Goal: Transaction & Acquisition: Purchase product/service

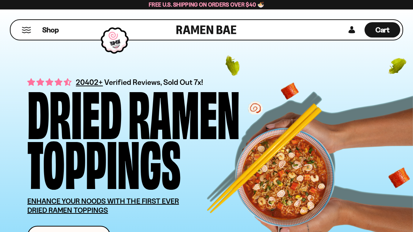
click at [25, 28] on button "Mobile Menu Trigger" at bounding box center [26, 30] width 10 height 6
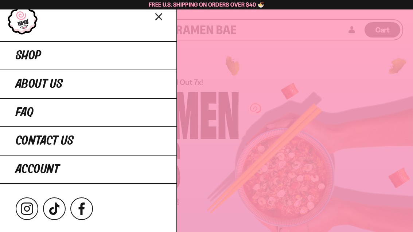
click at [25, 52] on span "Shop" at bounding box center [28, 55] width 25 height 13
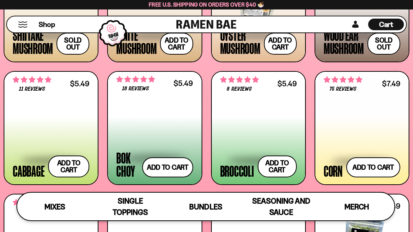
scroll to position [892, 0]
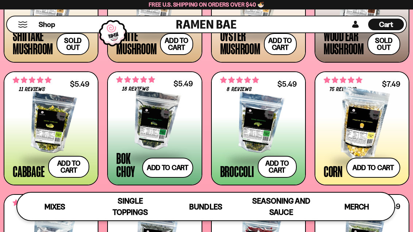
click at [71, 169] on button "Add to cart Add ― Regular price $5.49 Regular price Sale price $5.49 Unit price…" at bounding box center [68, 167] width 41 height 22
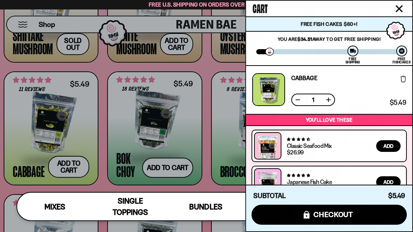
click at [203, 158] on div at bounding box center [206, 116] width 413 height 232
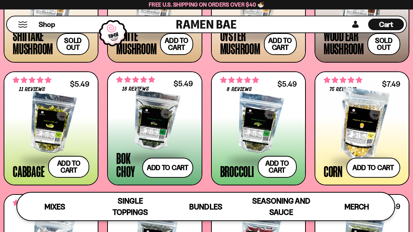
click at [176, 171] on button "Add to cart Add ― Regular price $5.49 Regular price Sale price $5.49 Unit price…" at bounding box center [167, 168] width 51 height 20
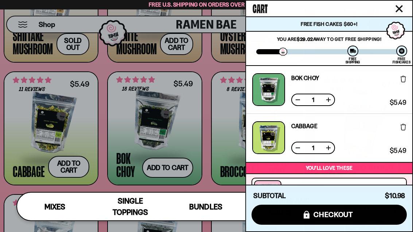
click at [206, 135] on div at bounding box center [206, 116] width 413 height 232
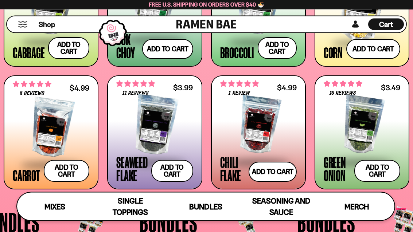
scroll to position [1010, 0]
click at [280, 169] on button "Add to cart Add ― Regular price $4.99 Regular price Sale price $4.99 Unit price…" at bounding box center [272, 172] width 48 height 20
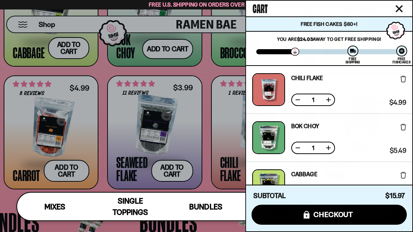
click at [222, 134] on div at bounding box center [206, 116] width 413 height 232
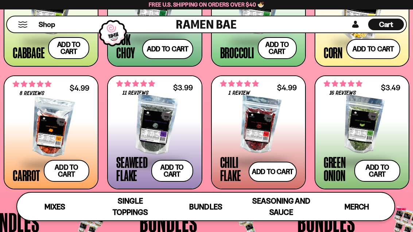
click at [368, 166] on button "Add to cart Add ― Regular price $3.49 Regular price Sale price $3.49 Unit price…" at bounding box center [377, 171] width 46 height 22
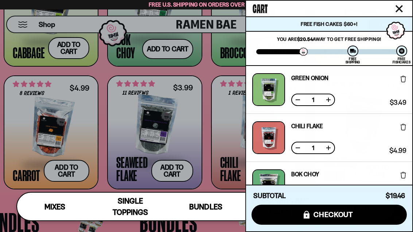
click at [329, 97] on button at bounding box center [327, 99] width 7 height 7
click at [210, 194] on div at bounding box center [206, 116] width 413 height 232
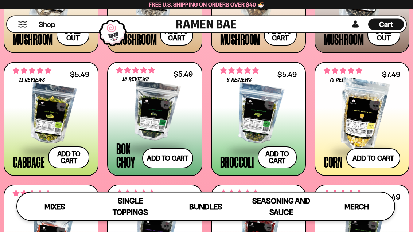
scroll to position [901, 0]
click at [383, 23] on span "Cart" at bounding box center [386, 24] width 14 height 9
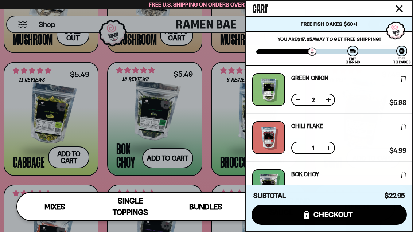
click at [347, 216] on span "checkout" at bounding box center [333, 214] width 40 height 8
